Goal: Task Accomplishment & Management: Complete application form

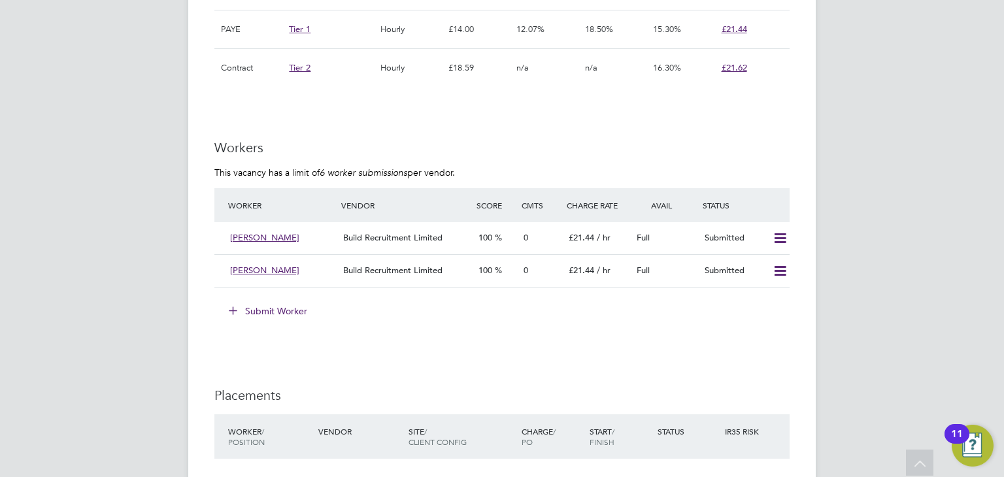
scroll to position [1038, 0]
click at [282, 305] on button "Submit Worker" at bounding box center [269, 311] width 98 height 21
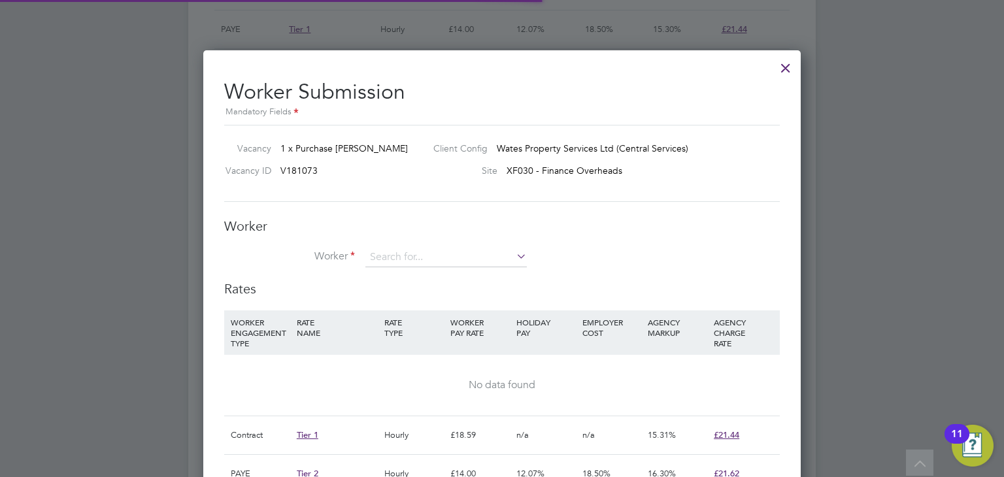
scroll to position [938, 598]
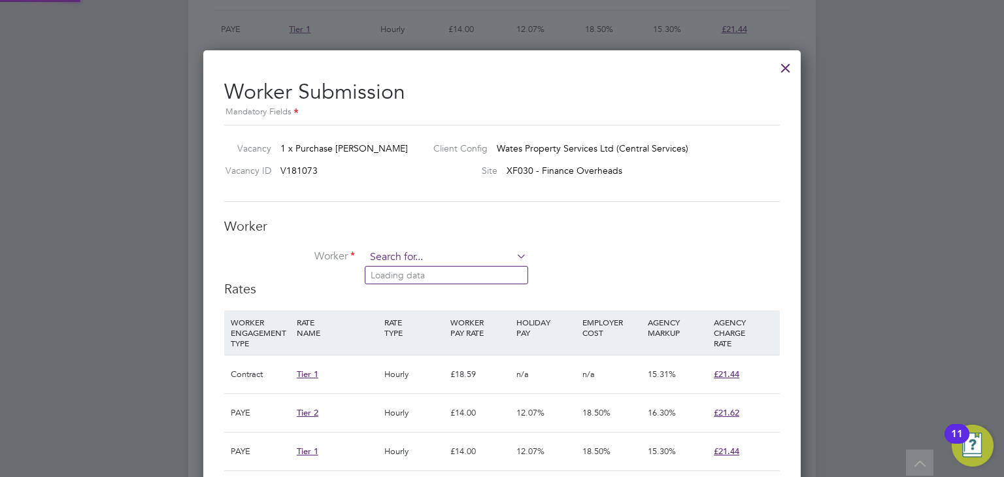
click at [422, 259] on input at bounding box center [445, 258] width 161 height 20
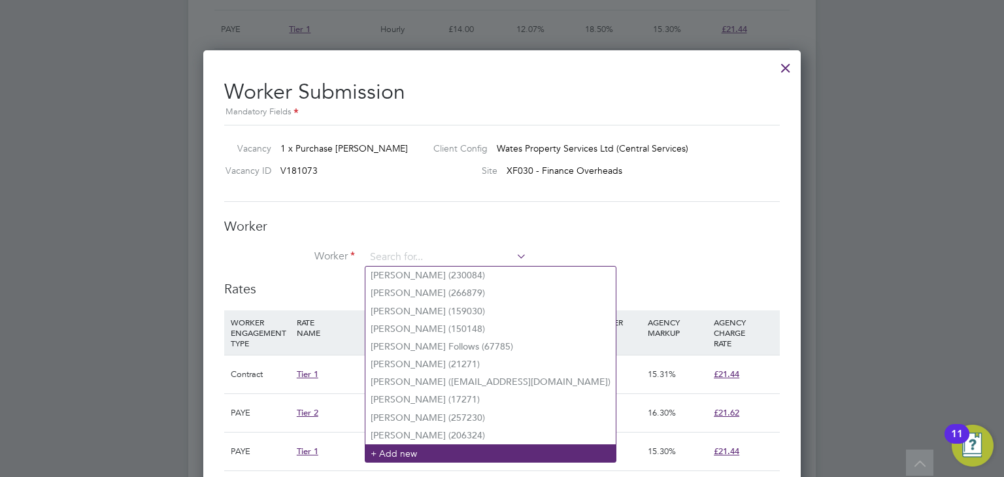
click at [436, 458] on li "+ Add new" at bounding box center [490, 453] width 250 height 18
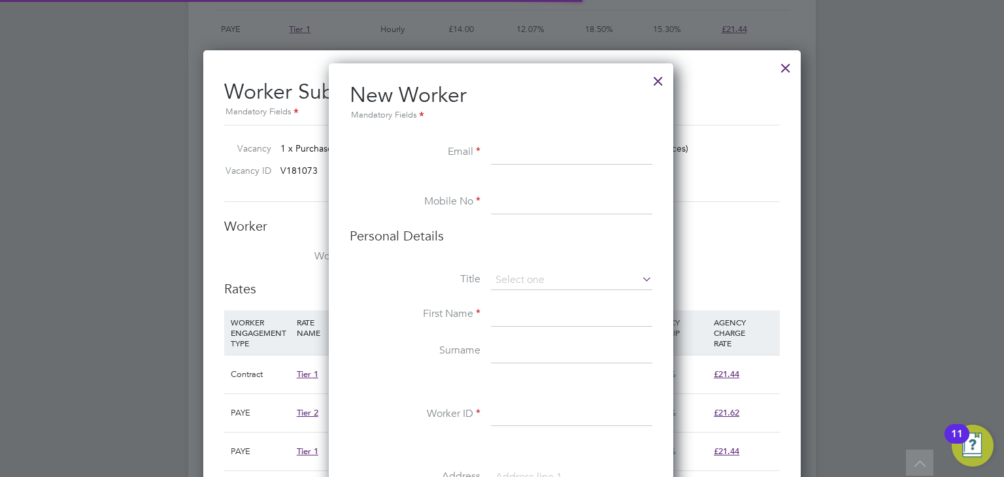
scroll to position [1101, 346]
paste input "311902"
type input "3"
paste input "[EMAIL_ADDRESS][DOMAIN_NAME]"
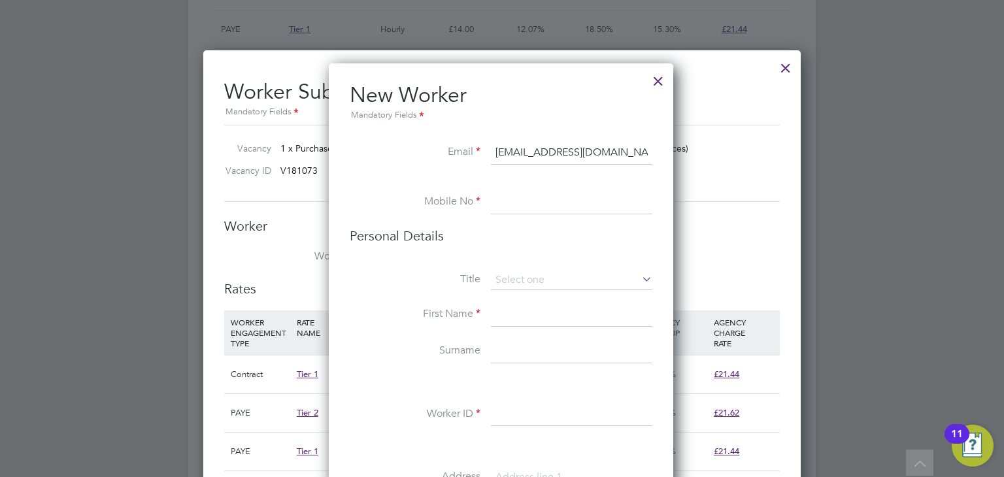
type input "[EMAIL_ADDRESS][DOMAIN_NAME]"
click at [514, 197] on input at bounding box center [571, 203] width 161 height 24
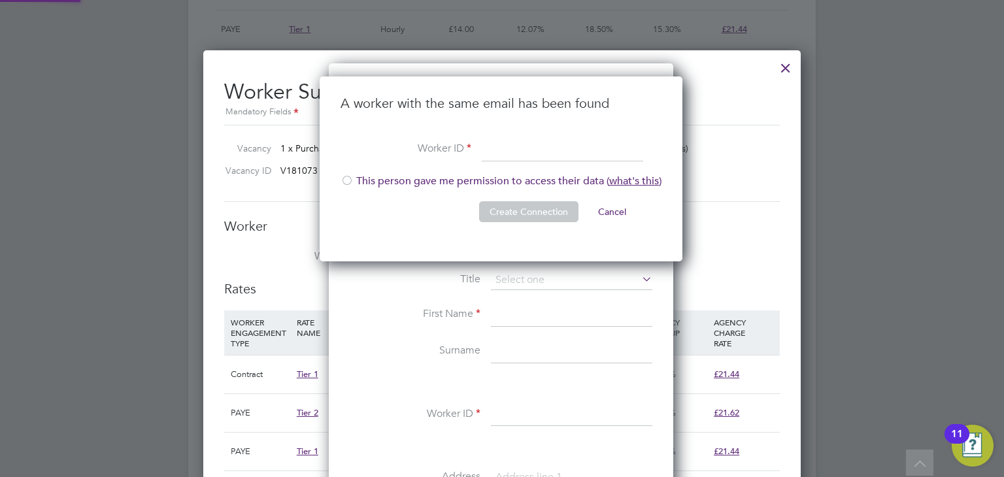
scroll to position [186, 364]
click at [393, 178] on li "This person gave me permission to access their data ( what's this )" at bounding box center [500, 187] width 321 height 27
click at [520, 157] on input at bounding box center [562, 150] width 161 height 24
paste input "311902"
type input "311902"
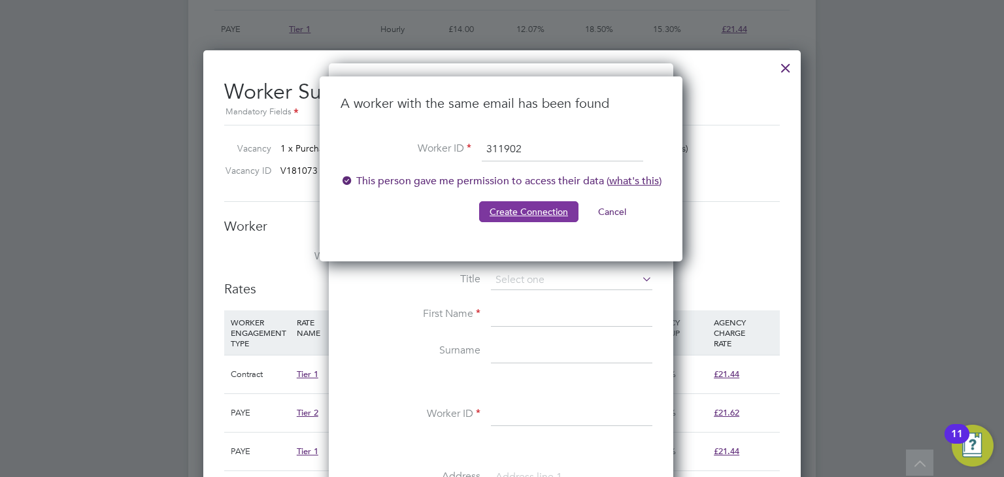
click at [516, 209] on button "Create Connection" at bounding box center [528, 211] width 99 height 21
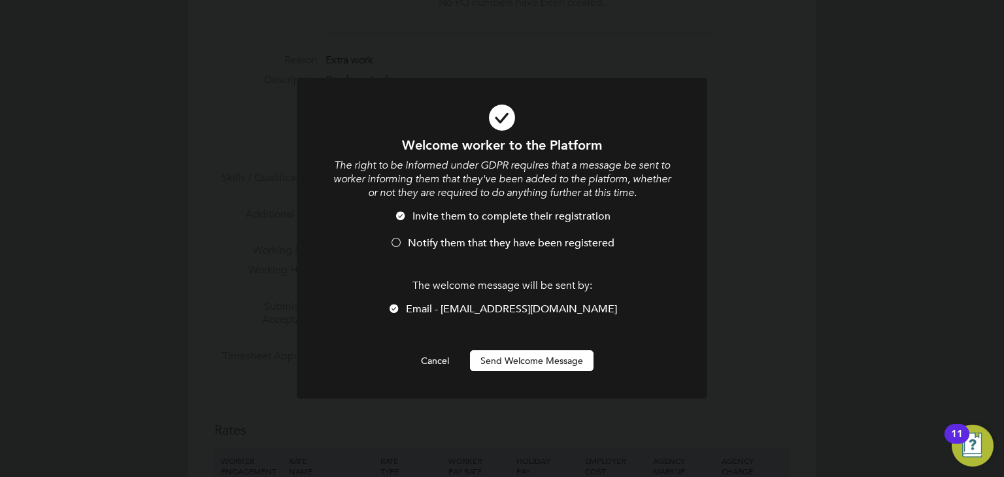
click at [467, 241] on span "Notify them that they have been registered" at bounding box center [511, 243] width 207 height 13
click at [516, 362] on button "Send Welcome Message" at bounding box center [532, 360] width 124 height 21
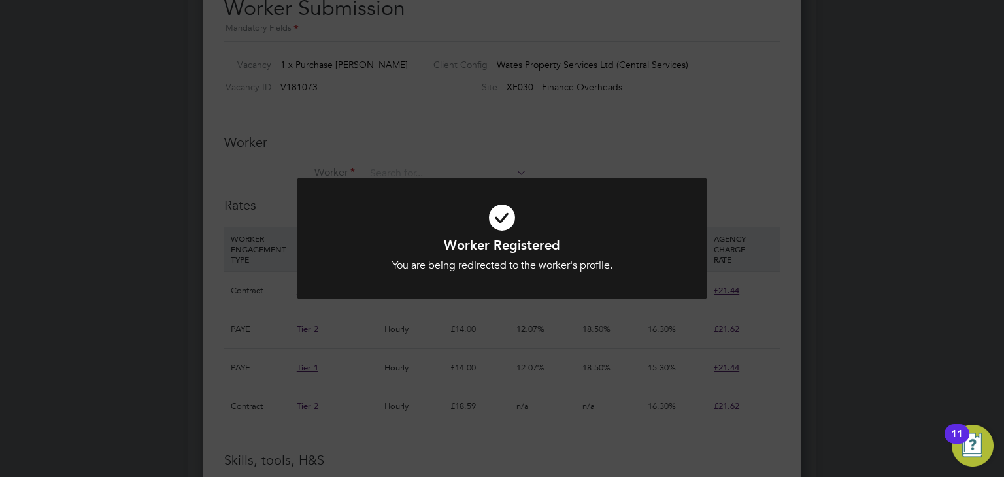
scroll to position [1143, 0]
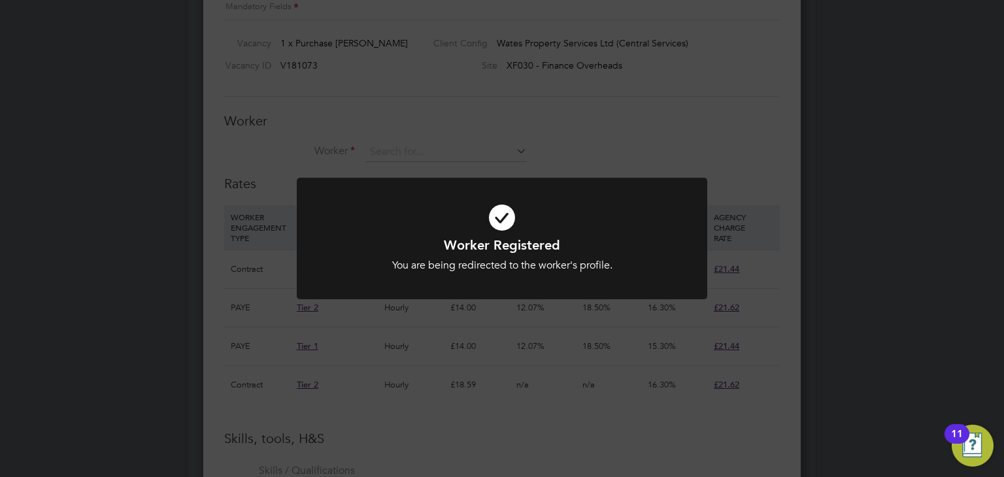
drag, startPoint x: 516, startPoint y: 362, endPoint x: 452, endPoint y: 317, distance: 78.3
click at [452, 317] on div "Worker Registered You are being redirected to the worker's profile. Cancel Okay" at bounding box center [502, 238] width 1004 height 477
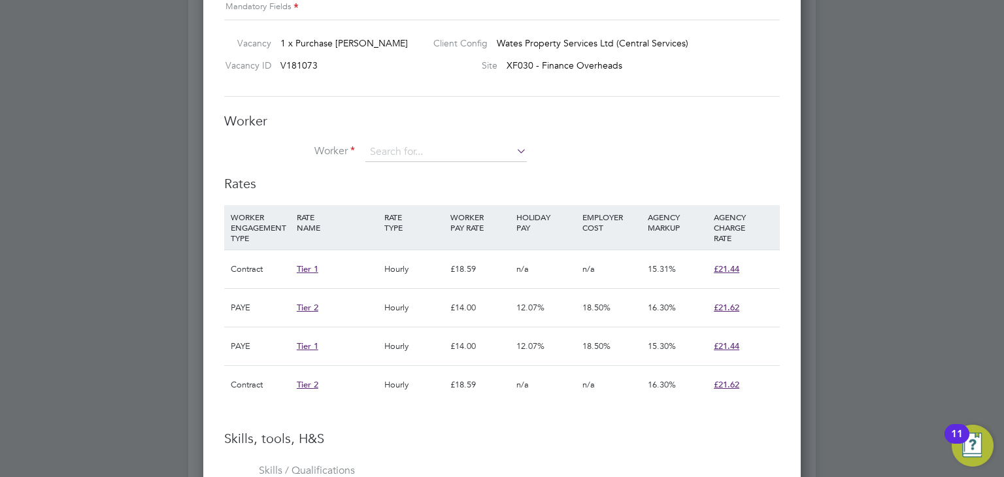
scroll to position [1113, 0]
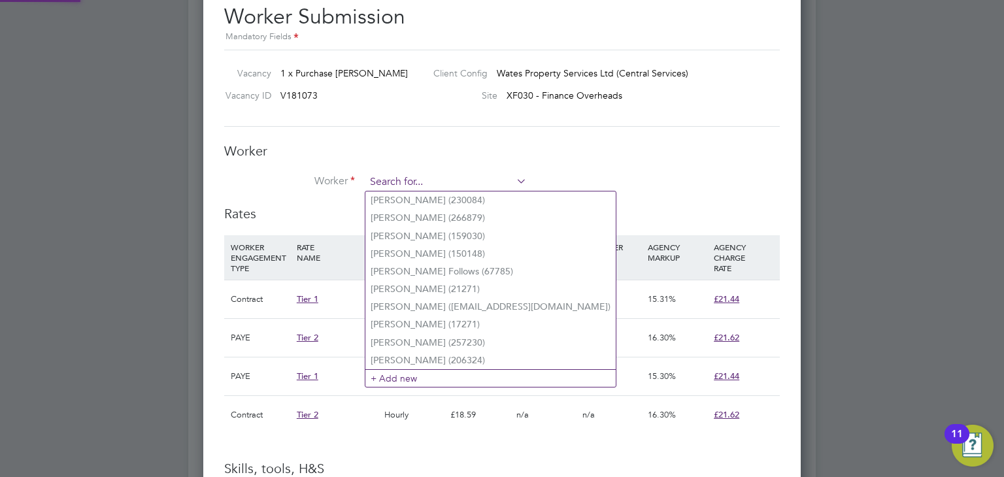
click at [421, 179] on input at bounding box center [445, 183] width 161 height 20
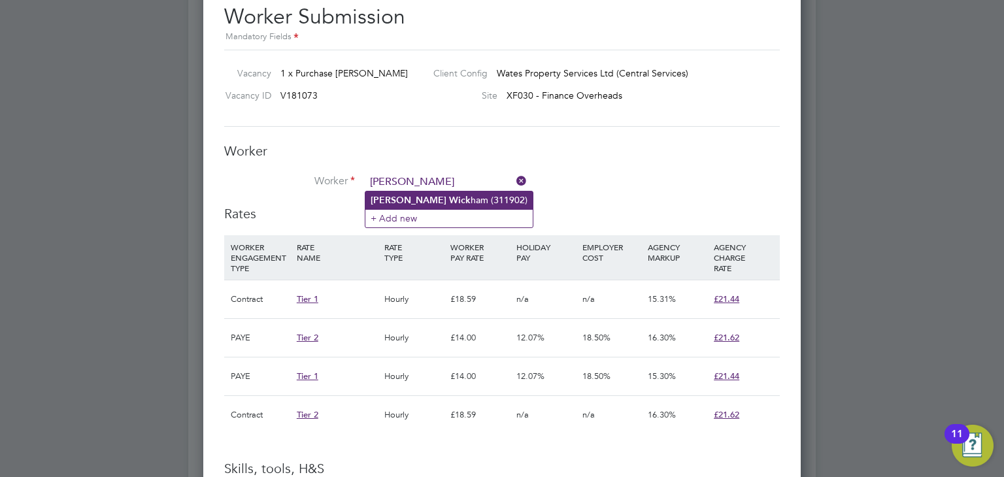
click at [421, 198] on li "[PERSON_NAME] ham (311902)" at bounding box center [448, 200] width 167 height 18
type input "[PERSON_NAME] (311902)"
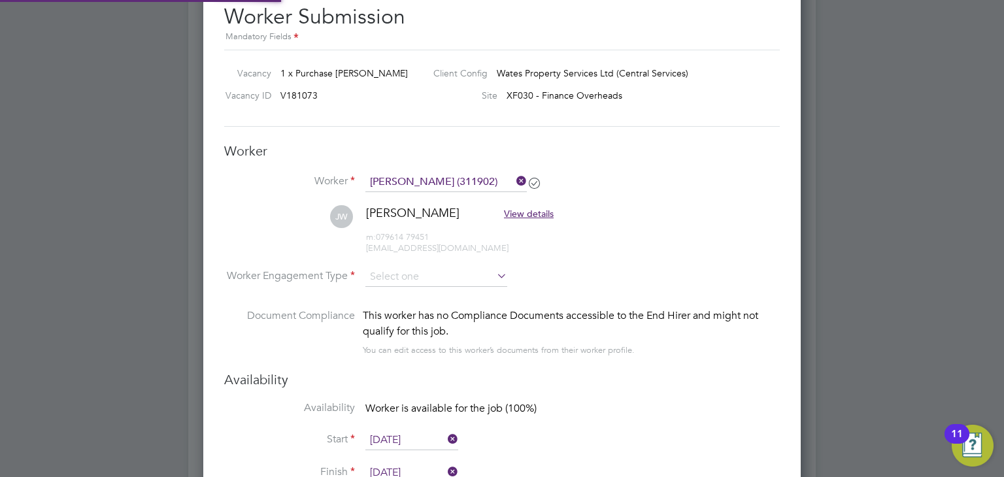
scroll to position [1227, 598]
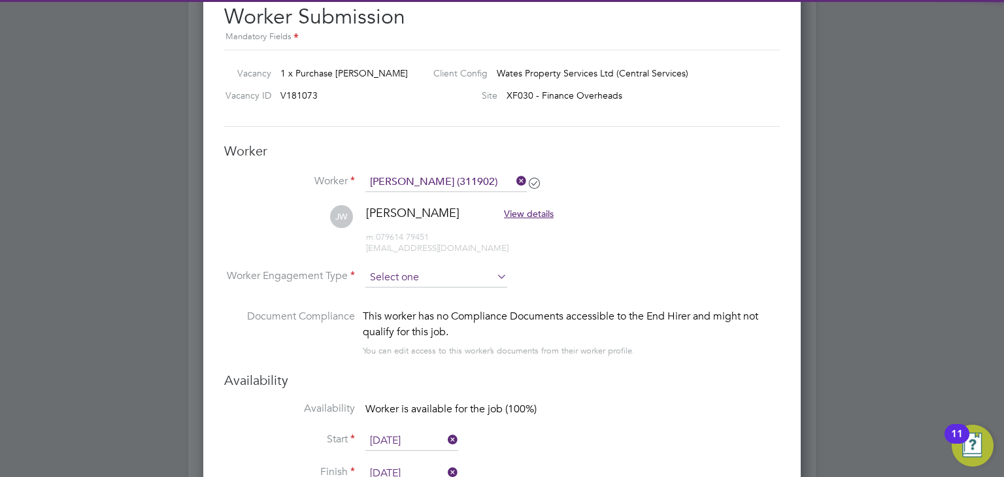
click at [440, 278] on input at bounding box center [436, 278] width 142 height 20
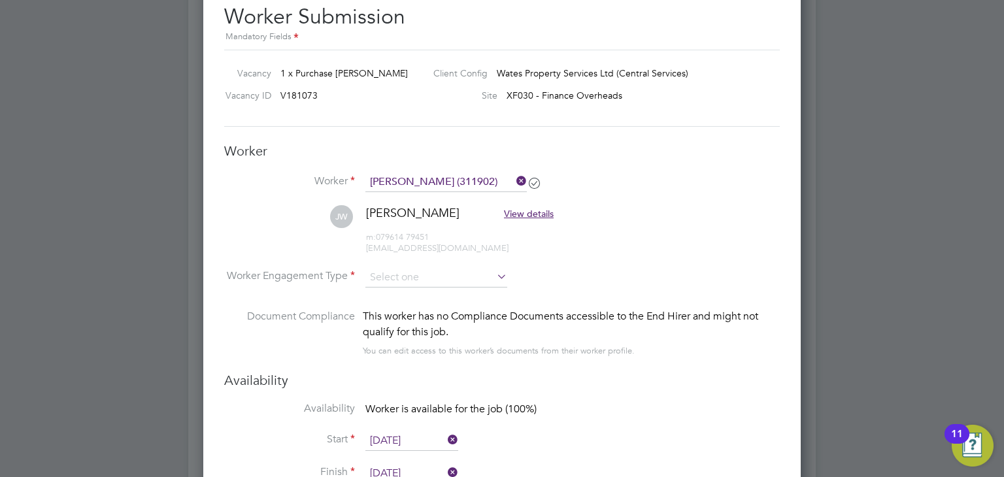
click at [404, 292] on li "Contract" at bounding box center [436, 294] width 142 height 17
type input "Contract"
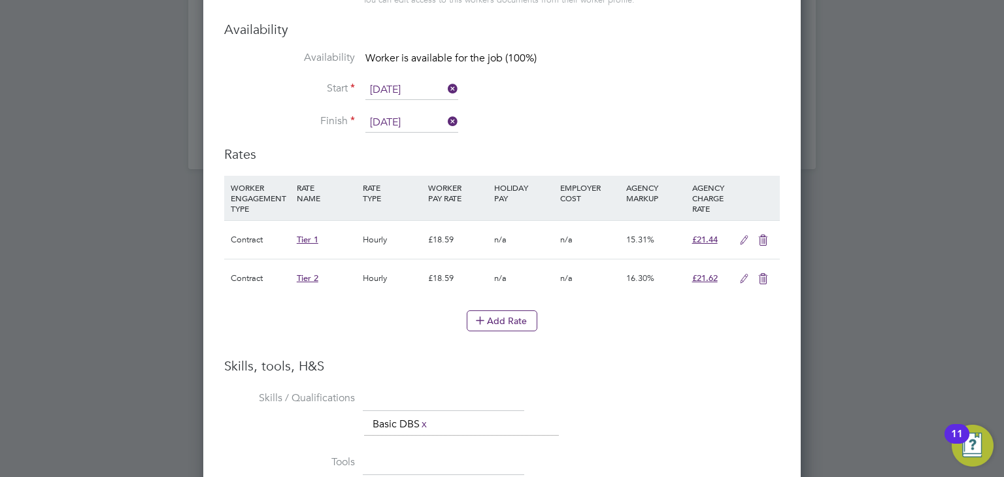
click at [763, 275] on icon at bounding box center [763, 279] width 16 height 10
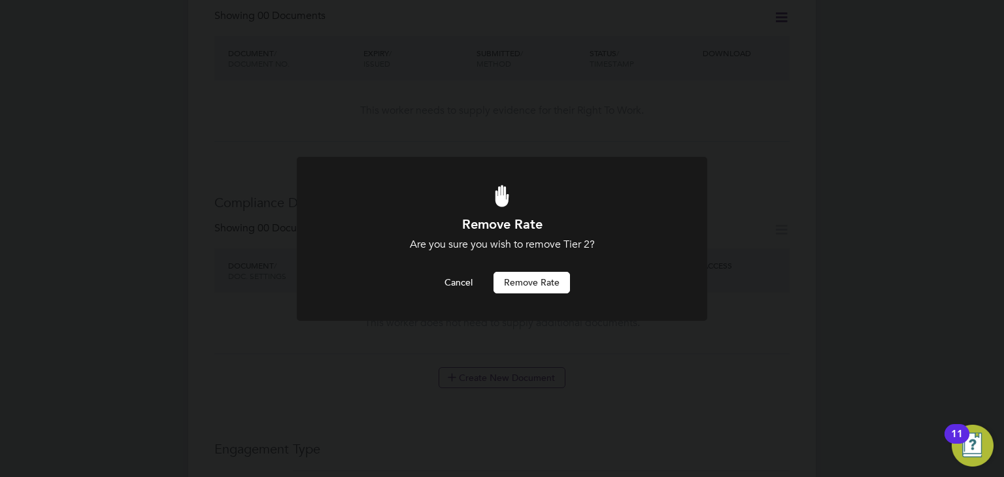
click at [539, 280] on button "Remove rate" at bounding box center [531, 282] width 76 height 21
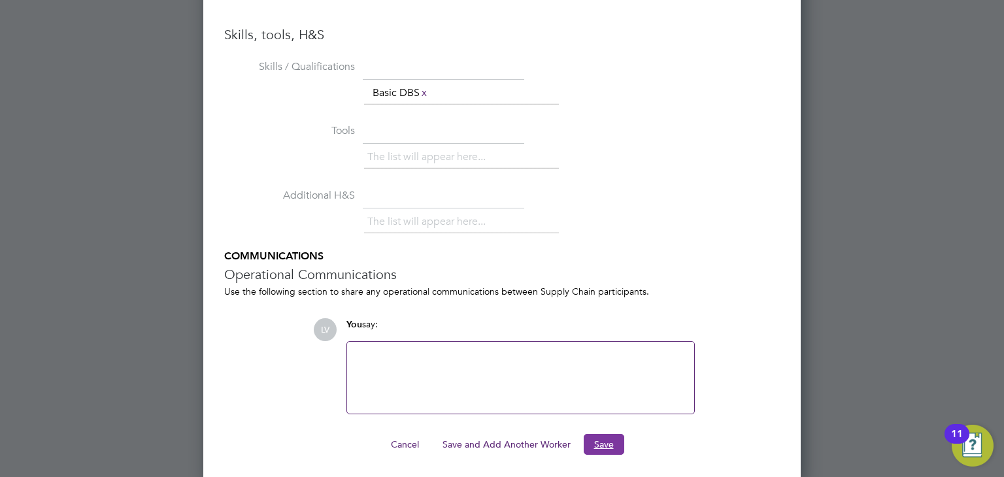
click at [605, 434] on button "Save" at bounding box center [604, 444] width 41 height 21
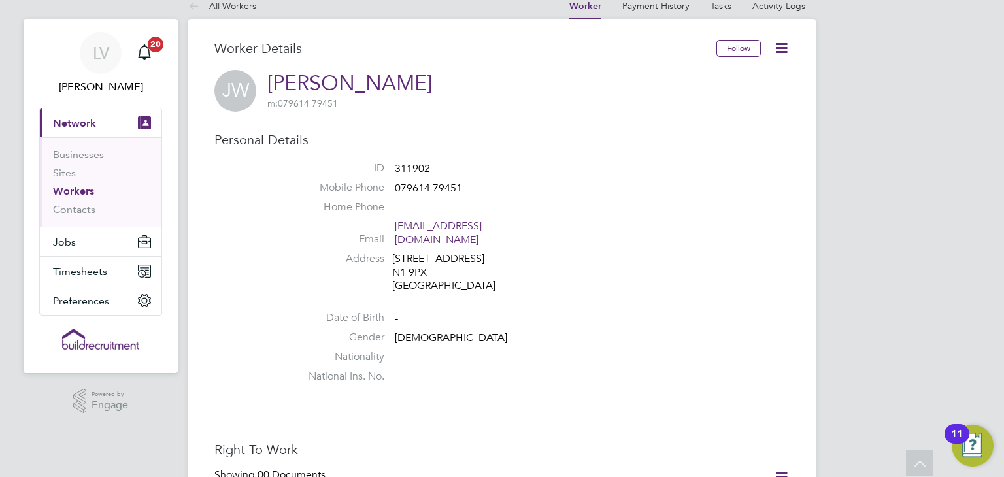
scroll to position [0, 0]
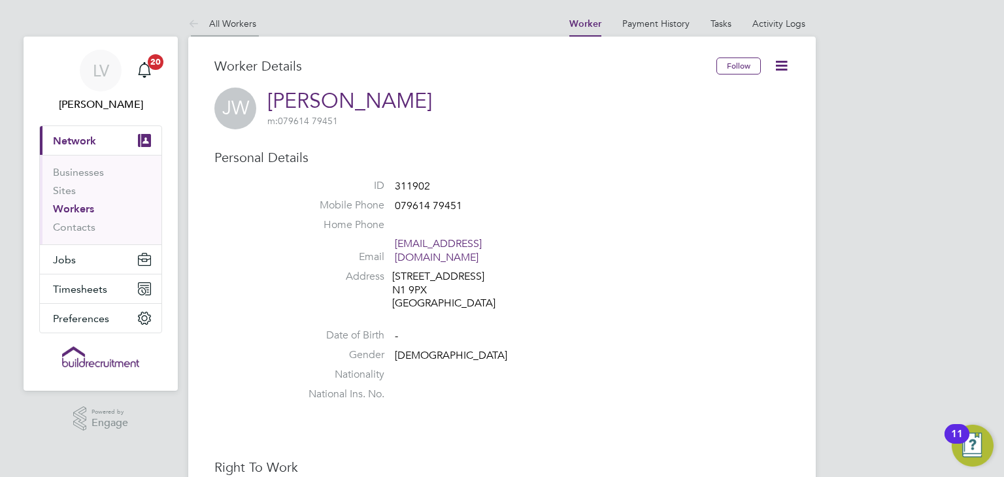
click at [188, 20] on icon at bounding box center [196, 24] width 16 height 16
